Goal: Information Seeking & Learning: Learn about a topic

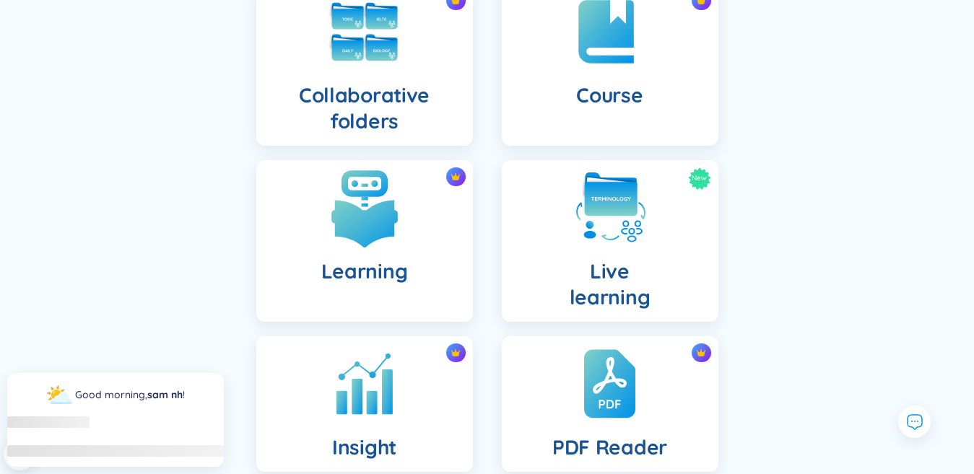
scroll to position [361, 0]
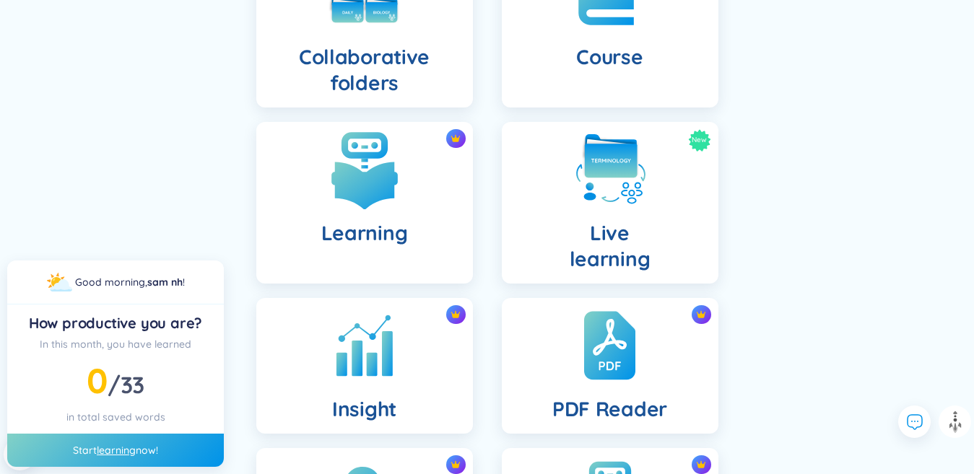
click at [398, 227] on h4 "Learning" at bounding box center [364, 233] width 87 height 26
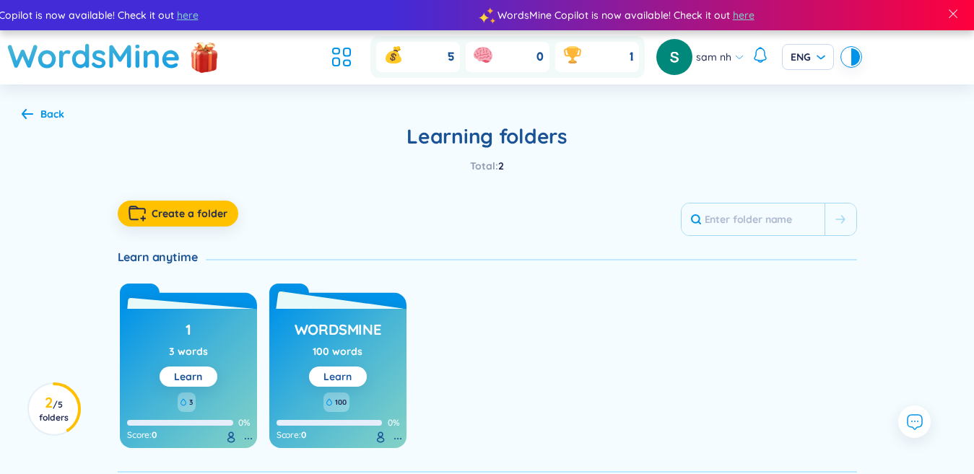
click at [358, 380] on button "Learn" at bounding box center [338, 377] width 58 height 20
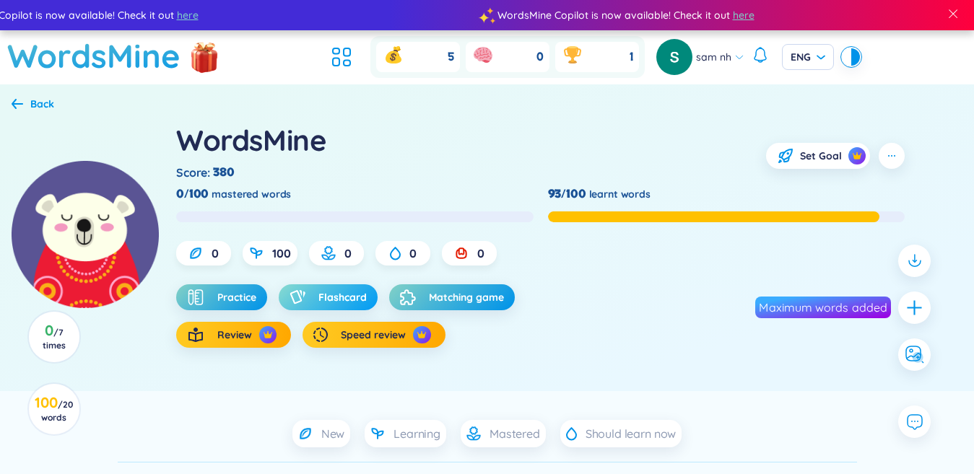
click at [348, 303] on span "Flashcard" at bounding box center [342, 297] width 48 height 14
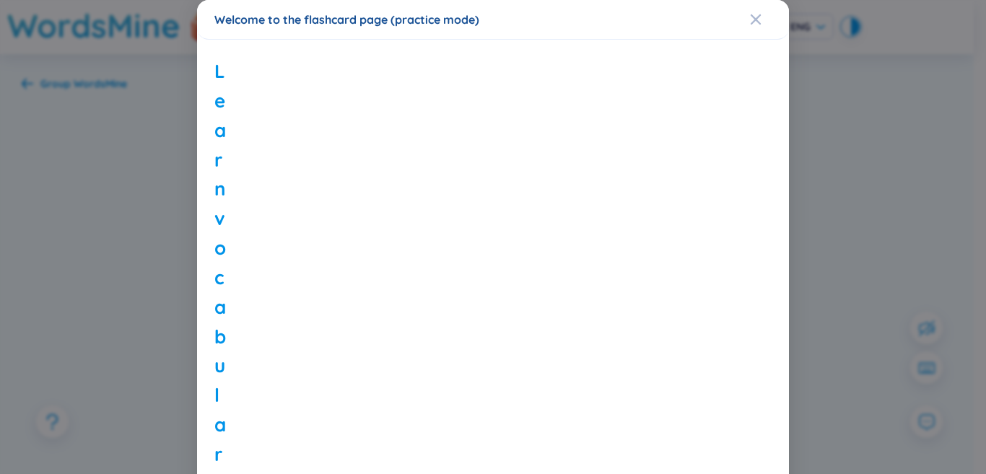
click at [191, 276] on div "Welcome to the flashcard page (practice mode) Learn vocabulary using flashcards…" at bounding box center [493, 237] width 986 height 474
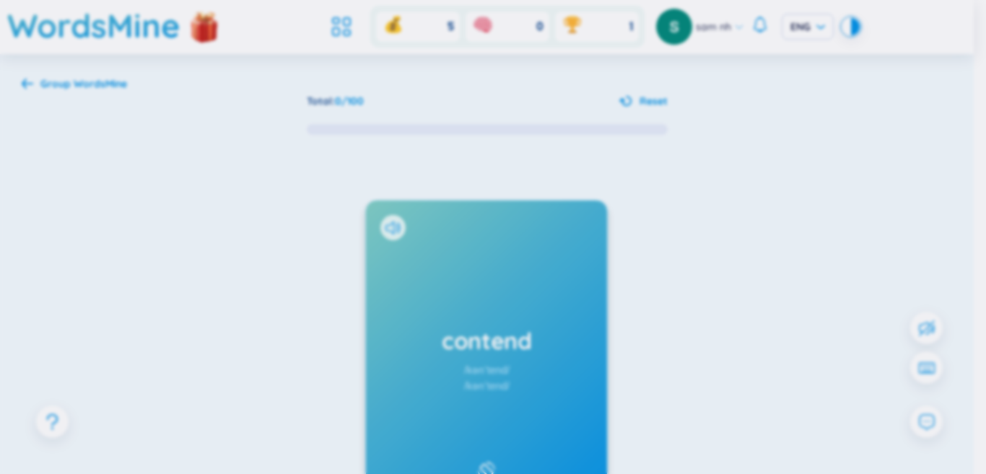
click at [130, 263] on body "WordsMine Copilot is now available! Check it out here WordsMine Copilot is now …" at bounding box center [487, 237] width 974 height 474
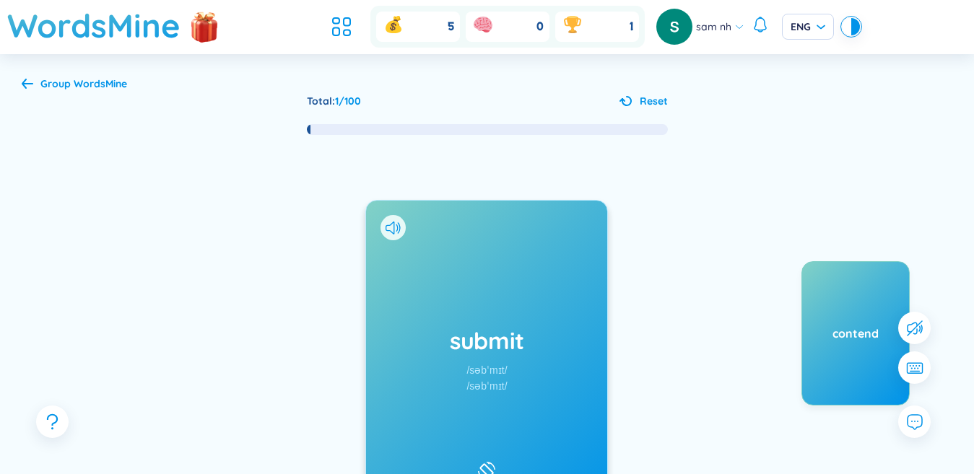
click at [79, 82] on b "WordsMine" at bounding box center [100, 83] width 53 height 13
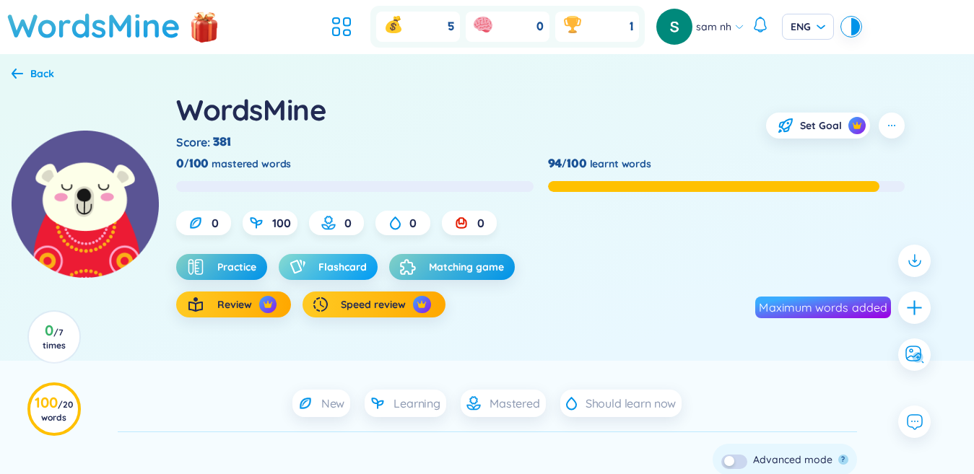
click at [333, 271] on span "Flashcard" at bounding box center [342, 267] width 48 height 14
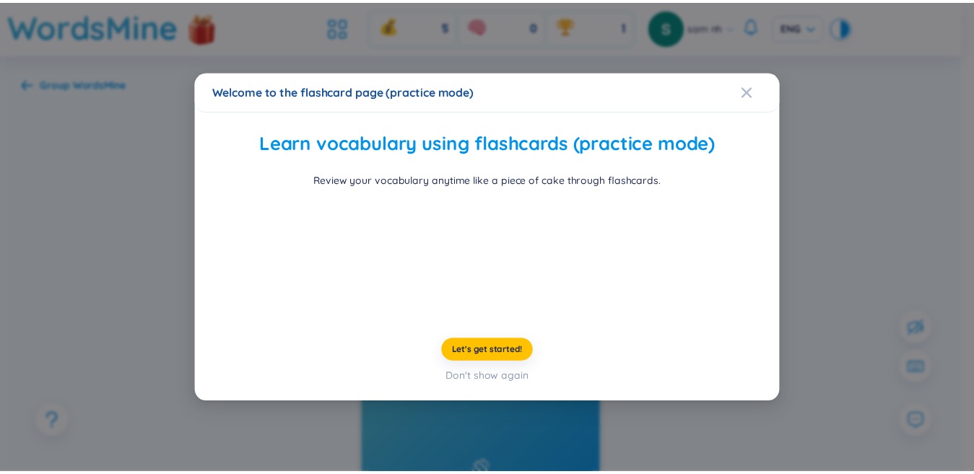
scroll to position [43, 0]
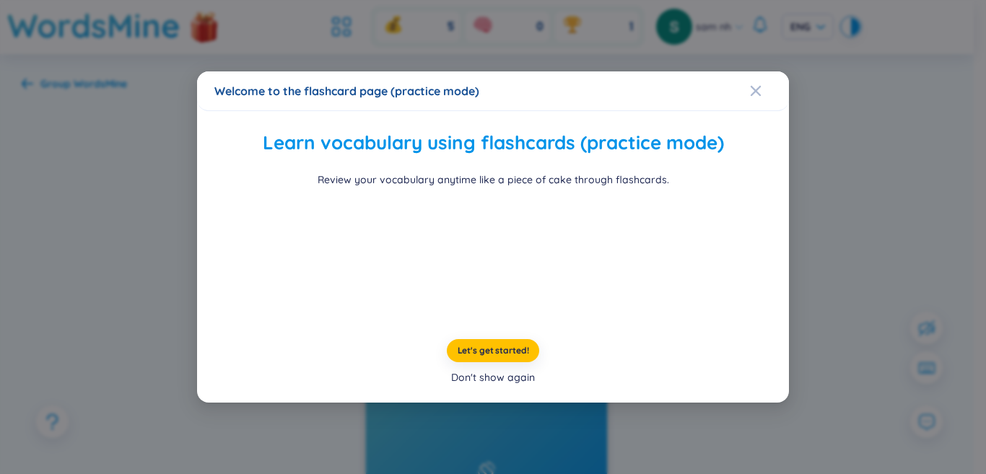
click at [486, 385] on div "Don't show again" at bounding box center [493, 378] width 84 height 16
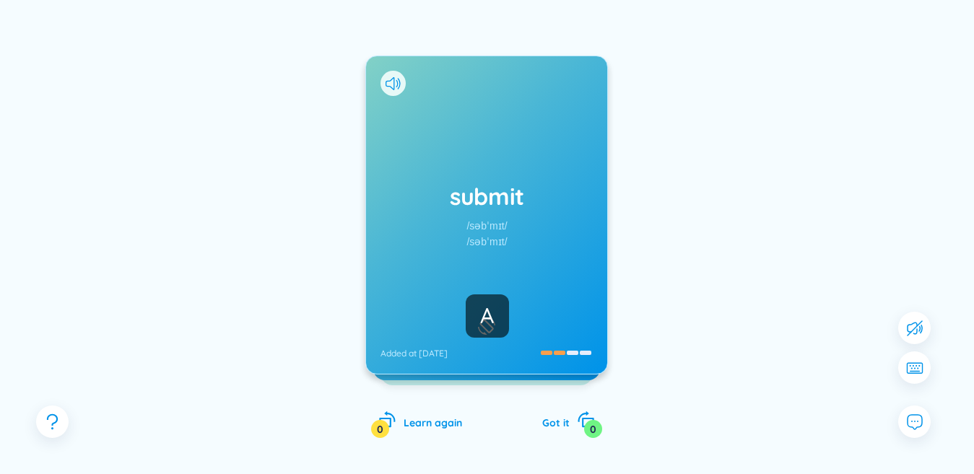
scroll to position [72, 0]
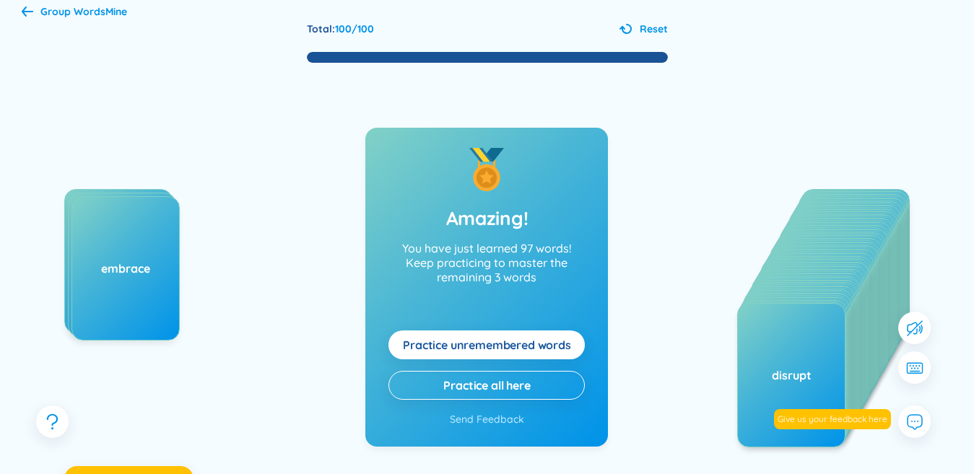
click at [486, 337] on span "Practice unremembered words" at bounding box center [487, 345] width 168 height 16
